Goal: Navigation & Orientation: Find specific page/section

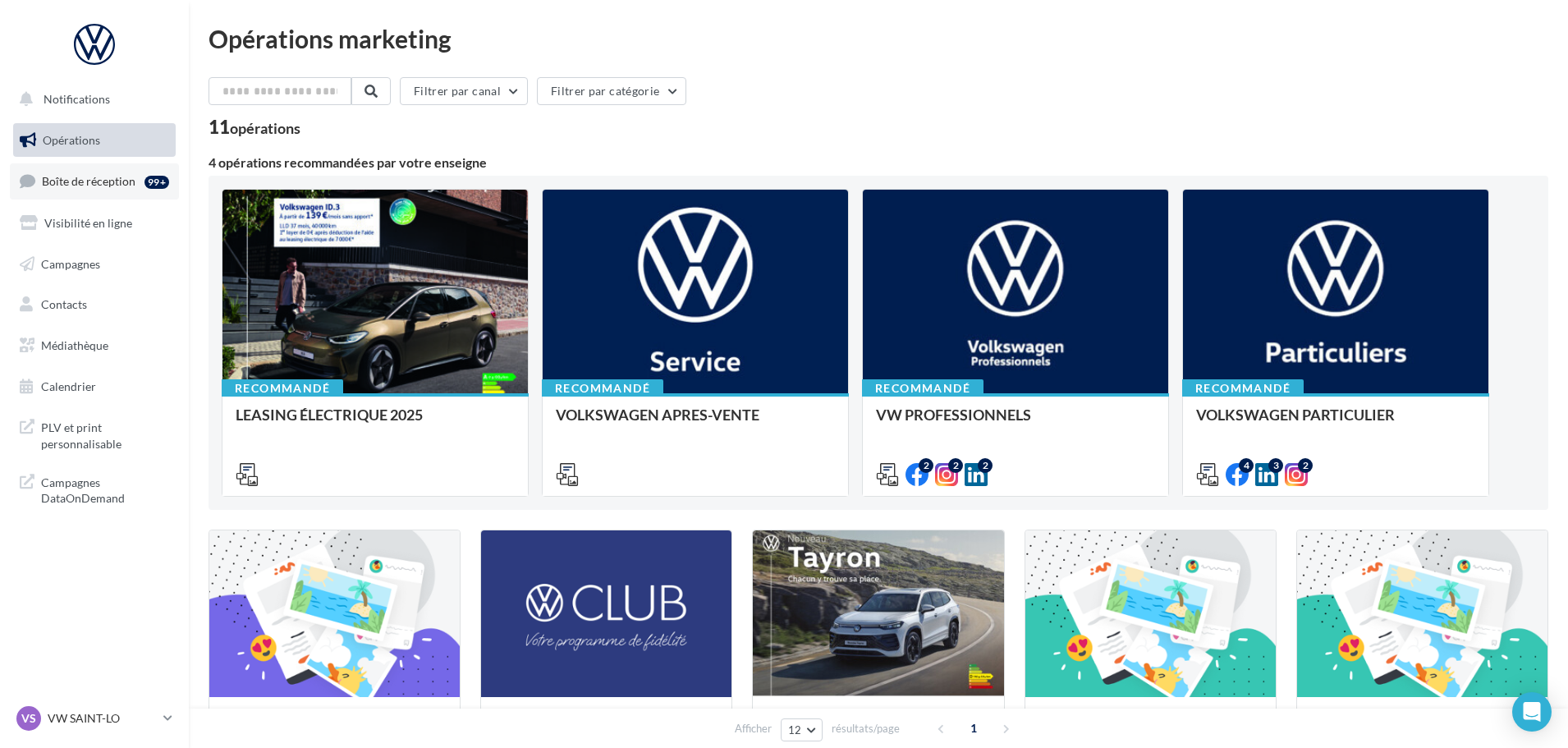
click at [114, 178] on span "Boîte de réception" at bounding box center [89, 181] width 94 height 14
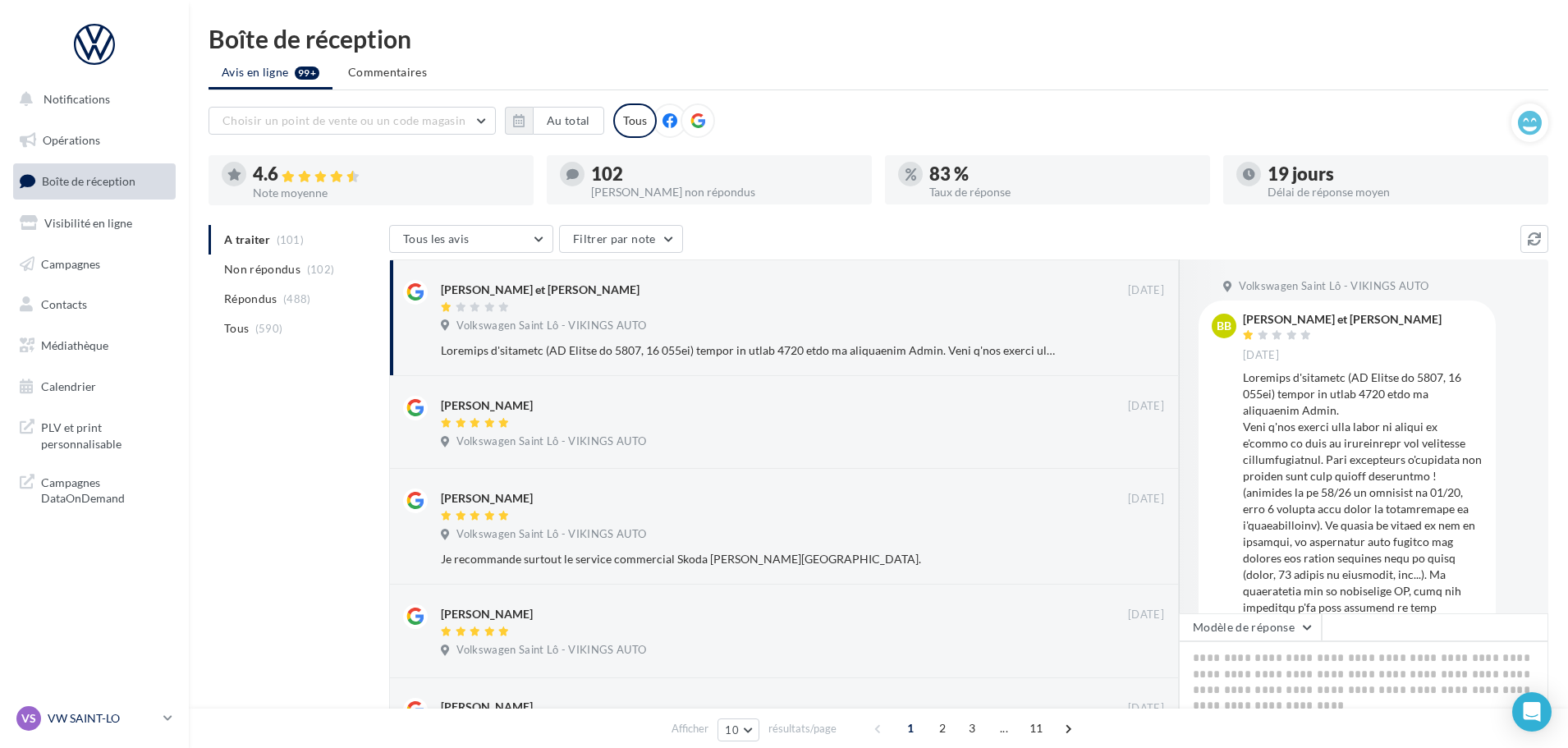
click at [96, 716] on p "VW SAINT-LO" at bounding box center [102, 718] width 109 height 16
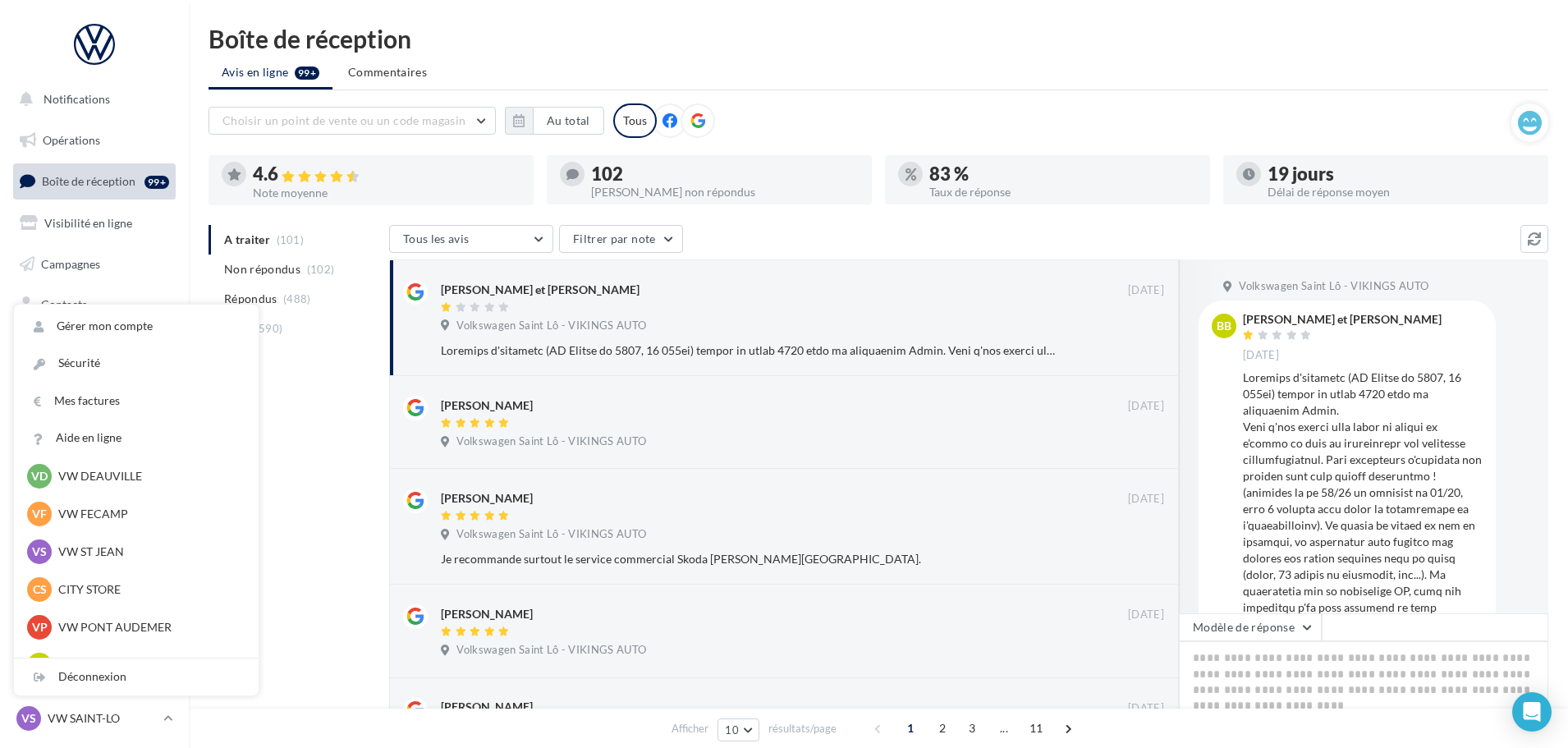
scroll to position [164, 0]
click at [106, 516] on p "VW FECAMP" at bounding box center [149, 512] width 181 height 16
